Goal: Information Seeking & Learning: Check status

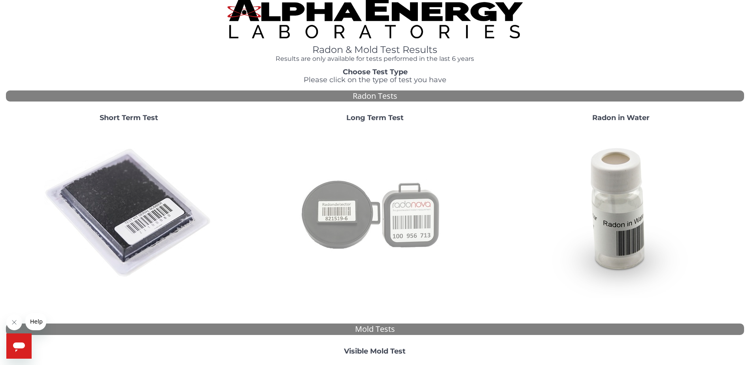
scroll to position [46, 0]
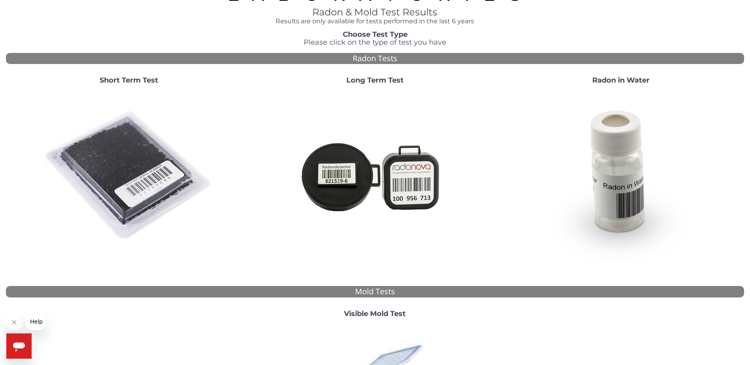
click at [388, 310] on strong "Visible Mold Test" at bounding box center [375, 314] width 62 height 9
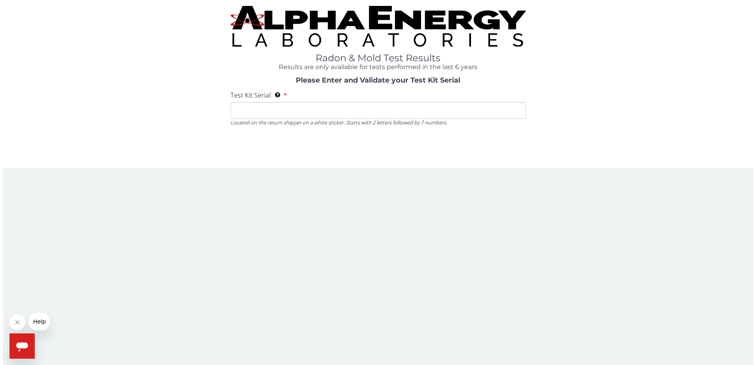
scroll to position [0, 0]
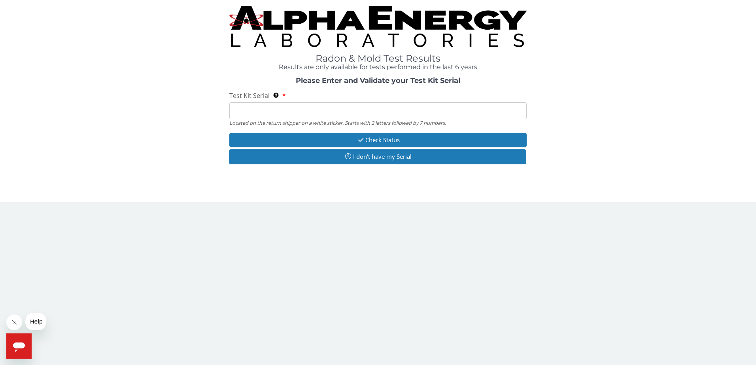
click at [320, 102] on input "Test Kit Serial Located on the return shipper on a white sticker. Starts with 2…" at bounding box center [378, 110] width 298 height 17
paste input "25-191486"
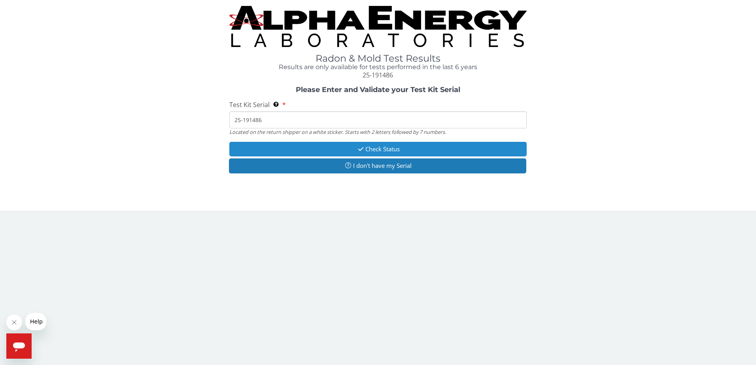
type input "25-191486"
click at [341, 142] on button "Check Status" at bounding box center [378, 149] width 298 height 15
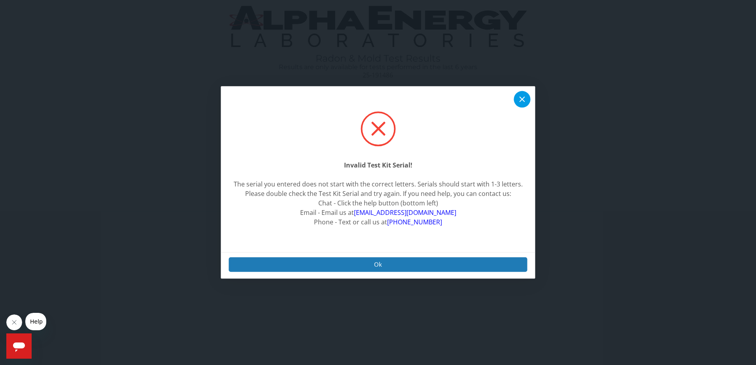
click at [521, 96] on icon at bounding box center [522, 99] width 9 height 9
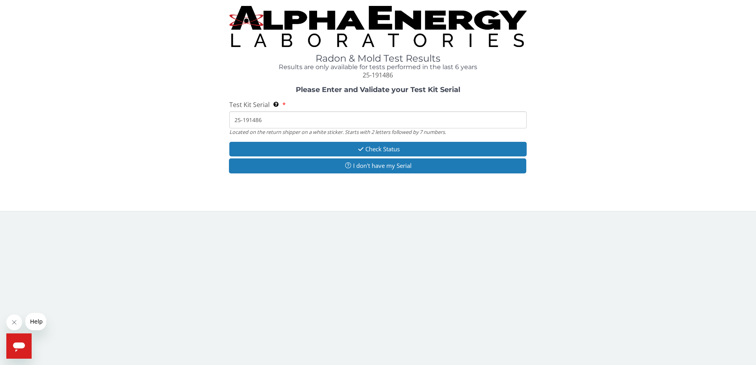
drag, startPoint x: 273, startPoint y: 87, endPoint x: 205, endPoint y: 87, distance: 68.0
click at [205, 87] on div "Please Enter and Validate your Test Kit Serial Test Kit Serial Located on the r…" at bounding box center [378, 130] width 744 height 89
